Goal: Information Seeking & Learning: Stay updated

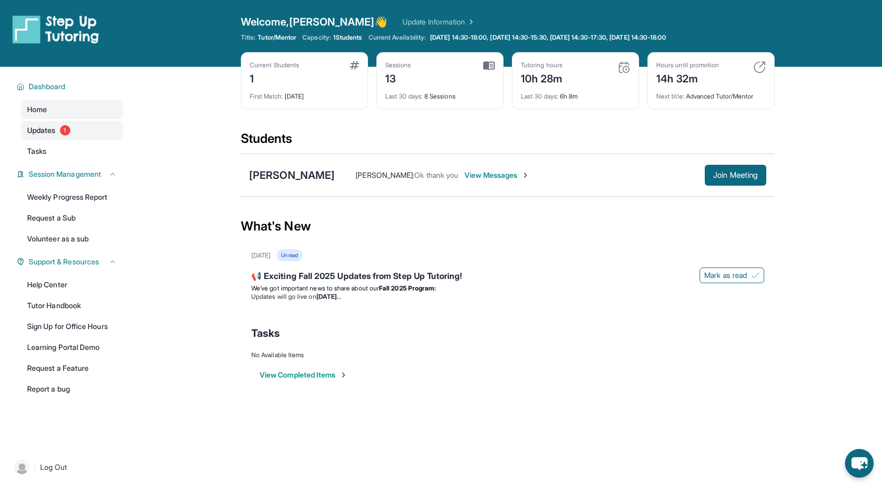
click at [112, 132] on link "Updates 1" at bounding box center [72, 130] width 102 height 19
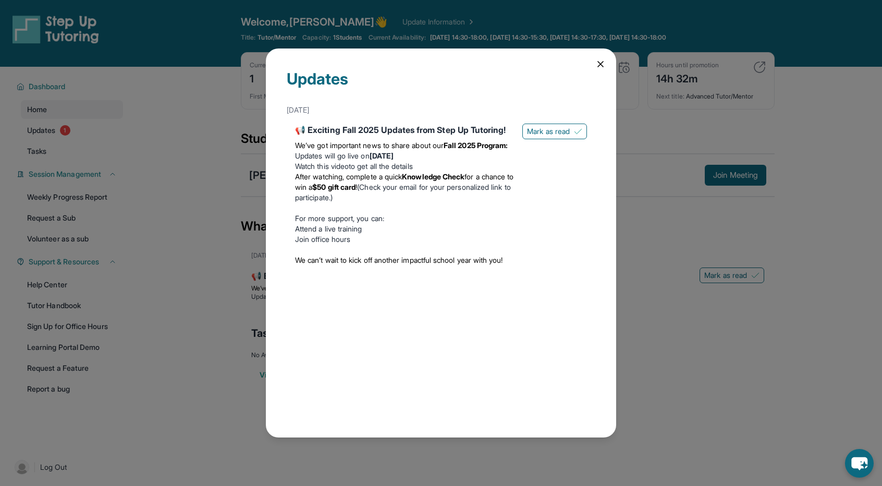
click at [445, 64] on icon at bounding box center [600, 64] width 10 height 10
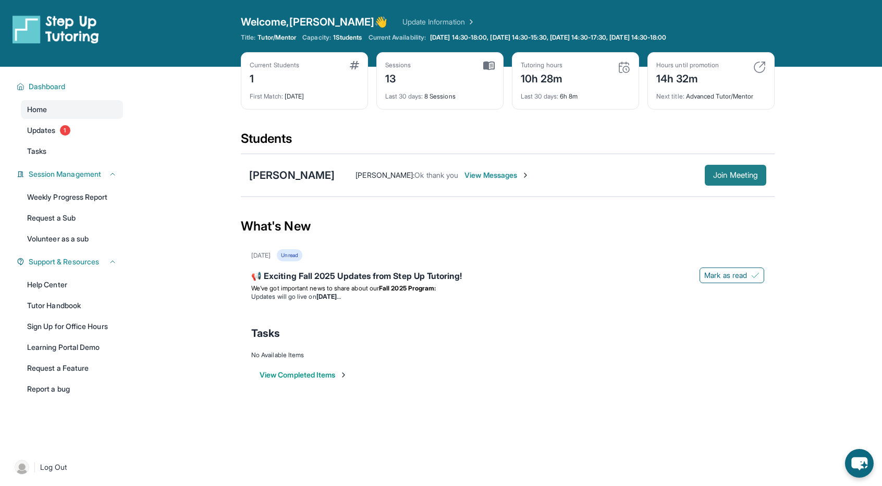
click at [445, 172] on span "Join Meeting" at bounding box center [735, 175] width 45 height 6
click at [79, 125] on link "Updates 1" at bounding box center [72, 130] width 102 height 19
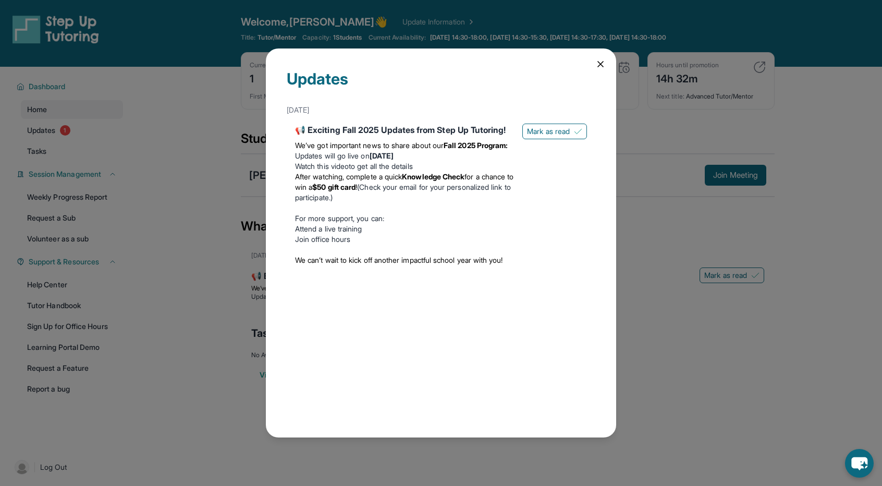
click at [79, 129] on div "Updates [DATE] 📢 Exciting Fall 2025 Updates from Step Up Tutoring! We’ve got im…" at bounding box center [441, 243] width 882 height 486
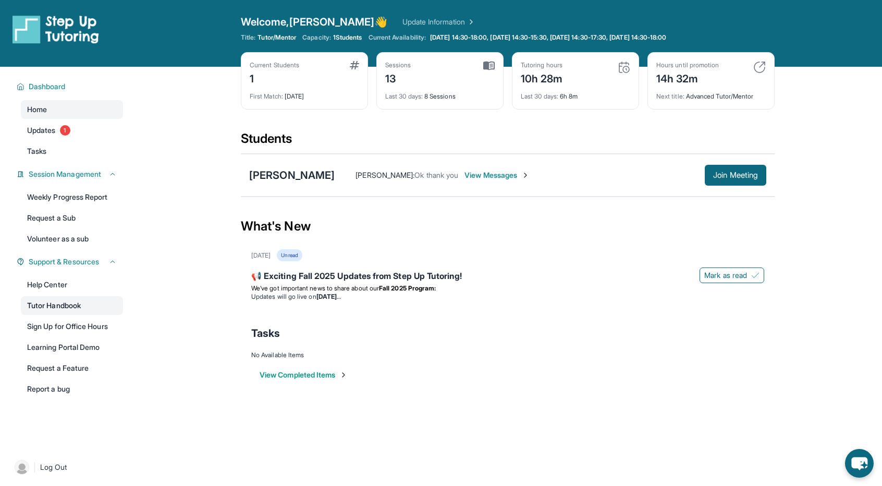
click at [60, 308] on link "Tutor Handbook" at bounding box center [72, 305] width 102 height 19
click at [82, 130] on link "Updates 1" at bounding box center [72, 130] width 102 height 19
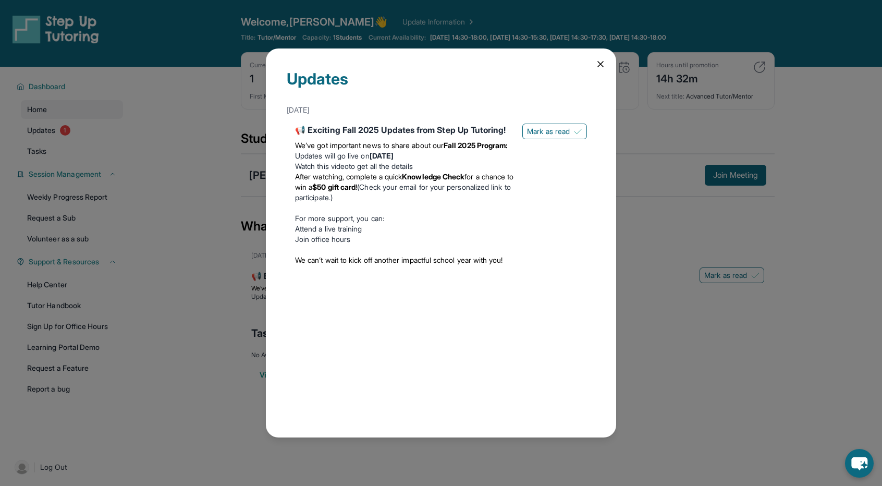
click at [78, 147] on div "Updates [DATE] 📢 Exciting Fall 2025 Updates from Step Up Tutoring! We’ve got im…" at bounding box center [441, 243] width 882 height 486
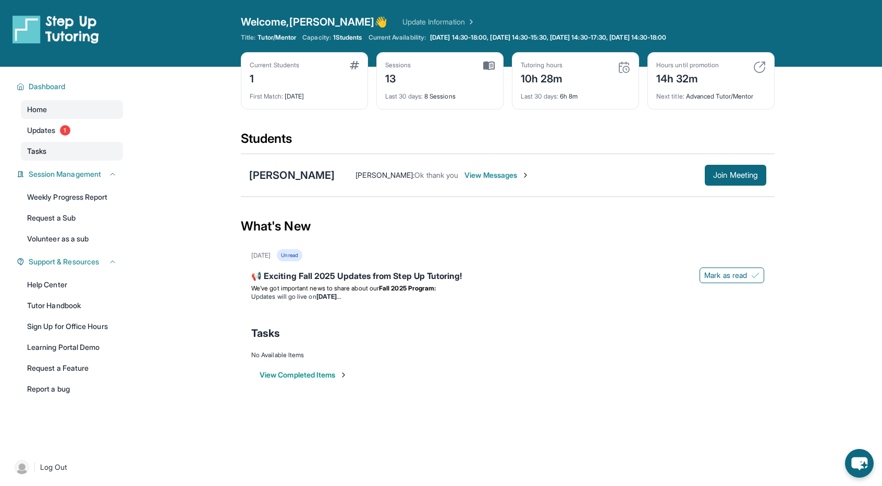
click at [78, 147] on link "Tasks" at bounding box center [72, 151] width 102 height 19
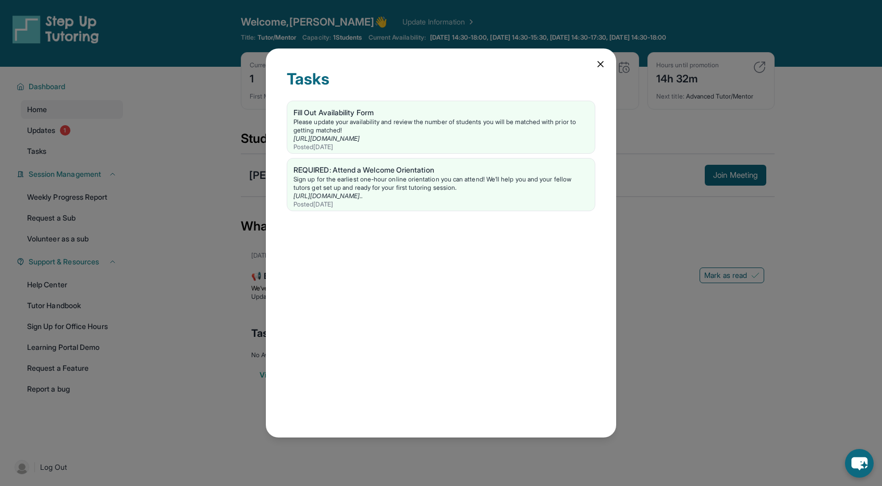
click at [445, 61] on div "Tasks Fill Out Availability Form Please update your availability and review the…" at bounding box center [441, 242] width 350 height 389
click at [445, 63] on icon at bounding box center [600, 64] width 10 height 10
